Goal: Task Accomplishment & Management: Complete application form

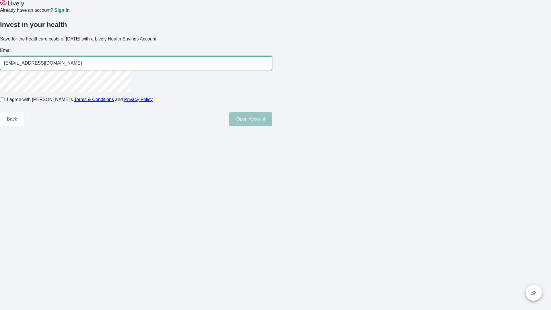
type input "Carson_Schaefer10250815184601@yahoo.com"
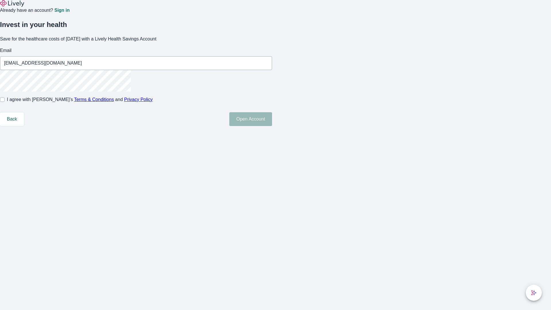
click at [5, 102] on input "I agree with Lively’s Terms & Conditions and Privacy Policy" at bounding box center [2, 99] width 5 height 5
checkbox input "true"
click at [272, 126] on button "Open Account" at bounding box center [250, 119] width 43 height 14
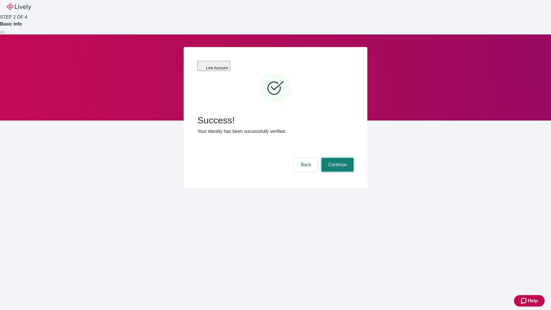
click at [337, 158] on button "Continue" at bounding box center [338, 165] width 32 height 14
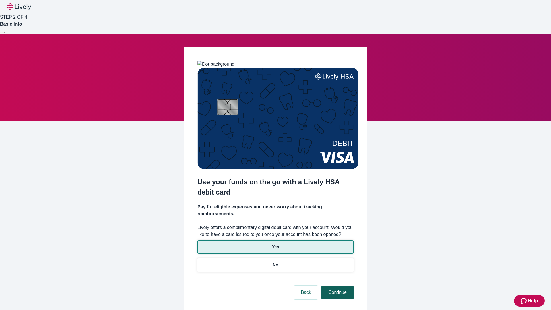
click at [275, 244] on p "Yes" at bounding box center [275, 247] width 7 height 6
click at [337, 286] on button "Continue" at bounding box center [338, 293] width 32 height 14
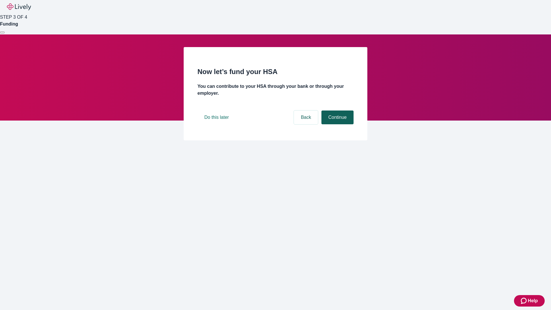
click at [337, 124] on button "Continue" at bounding box center [338, 118] width 32 height 14
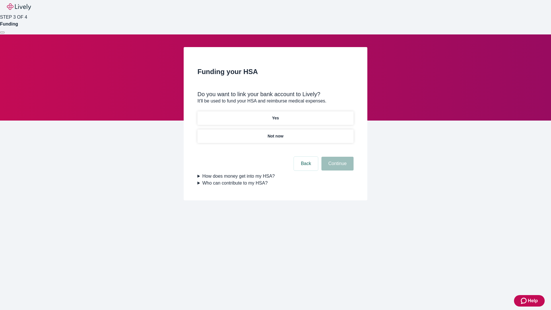
click at [275, 133] on p "Not now" at bounding box center [276, 136] width 16 height 6
click at [337, 167] on button "Continue" at bounding box center [338, 164] width 32 height 14
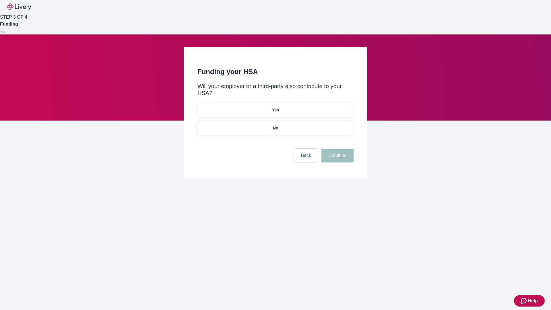
click at [275, 125] on p "No" at bounding box center [275, 128] width 5 height 6
click at [337, 149] on button "Continue" at bounding box center [338, 156] width 32 height 14
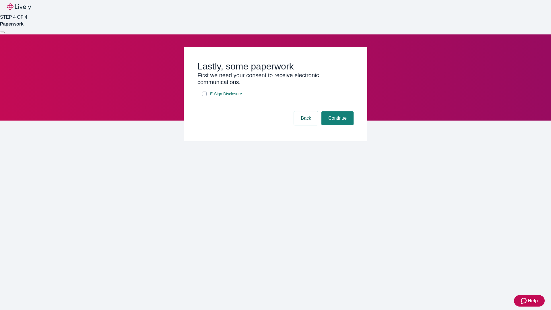
click at [204, 96] on input "E-Sign Disclosure" at bounding box center [204, 94] width 5 height 5
checkbox input "true"
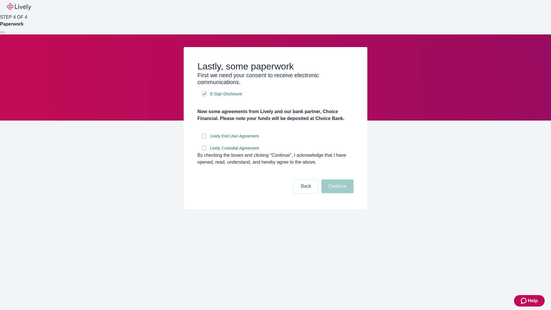
click at [204, 138] on input "Lively End User Agreement" at bounding box center [204, 136] width 5 height 5
checkbox input "true"
click at [204, 151] on input "Lively Custodial Agreement" at bounding box center [204, 148] width 5 height 5
checkbox input "true"
click at [337, 193] on button "Continue" at bounding box center [338, 187] width 32 height 14
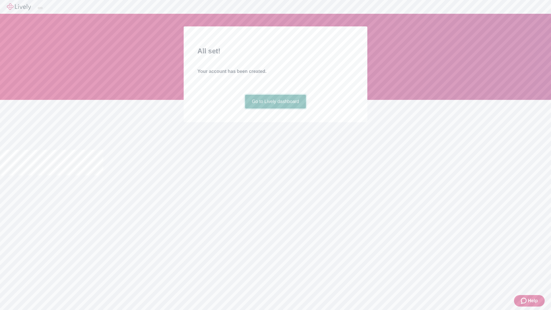
click at [275, 109] on link "Go to Lively dashboard" at bounding box center [275, 102] width 61 height 14
